Goal: Navigation & Orientation: Find specific page/section

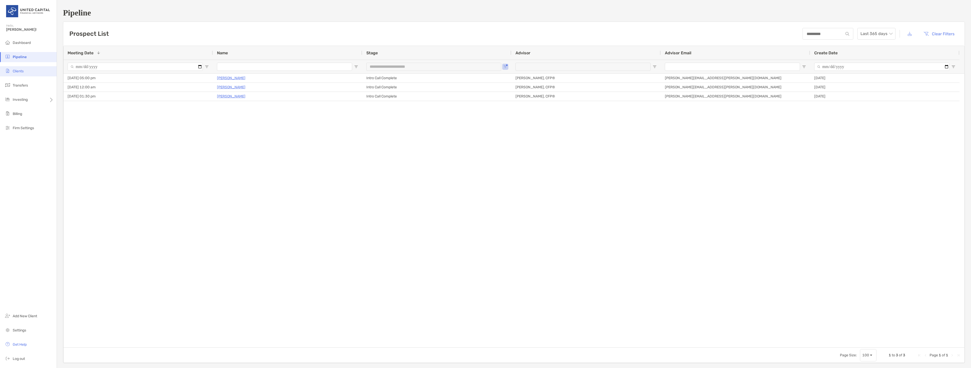
click at [33, 70] on li "Clients" at bounding box center [28, 71] width 57 height 10
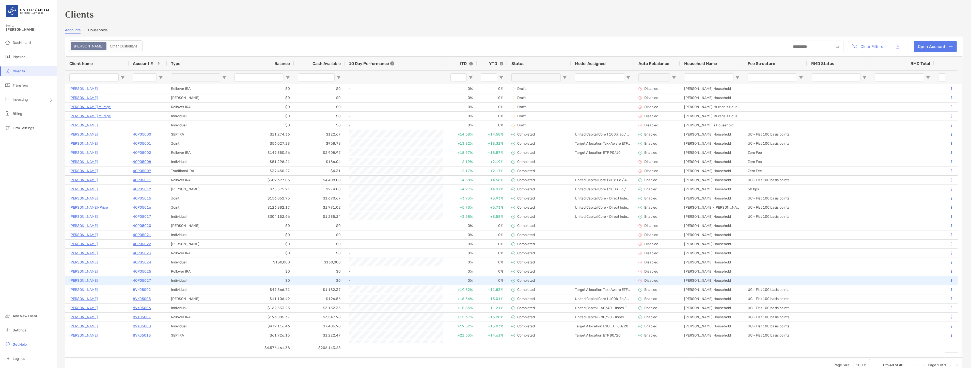
click at [94, 280] on p "[PERSON_NAME]" at bounding box center [83, 281] width 28 height 6
